Goal: Find specific page/section: Find specific page/section

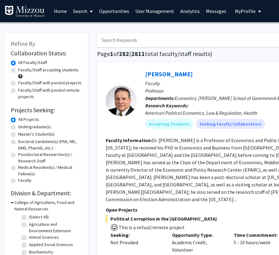
click at [189, 12] on link "Analytics" at bounding box center [190, 11] width 26 height 22
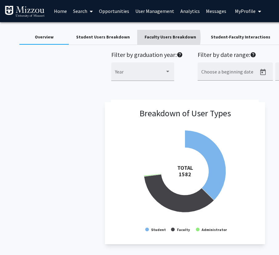
click at [153, 38] on div "Faculty Users Breakdown" at bounding box center [169, 37] width 51 height 6
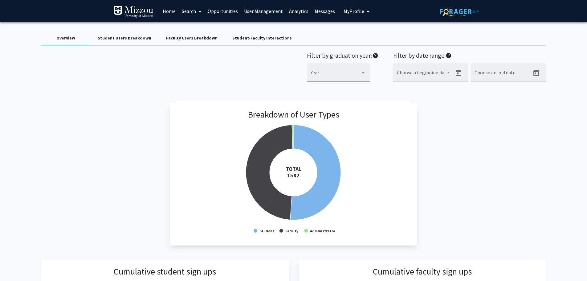
click at [288, 12] on link "Analytics" at bounding box center [299, 11] width 26 height 22
click at [293, 11] on link "Analytics" at bounding box center [299, 11] width 26 height 22
click at [192, 36] on div "Faculty Users Breakdown" at bounding box center [191, 38] width 51 height 6
